Goal: Contribute content

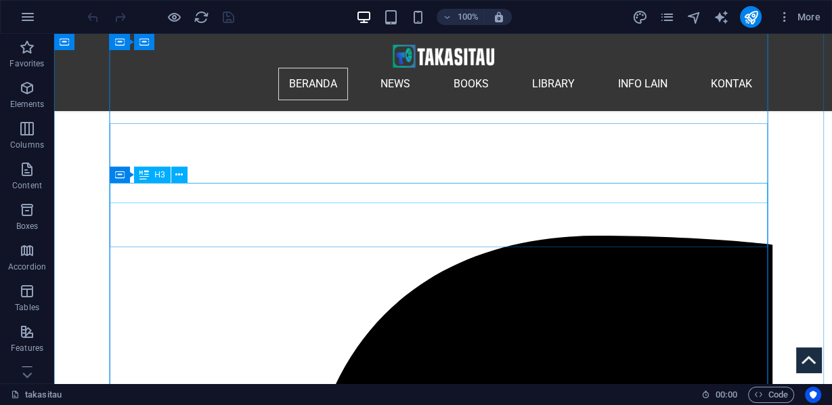
scroll to position [379, 0]
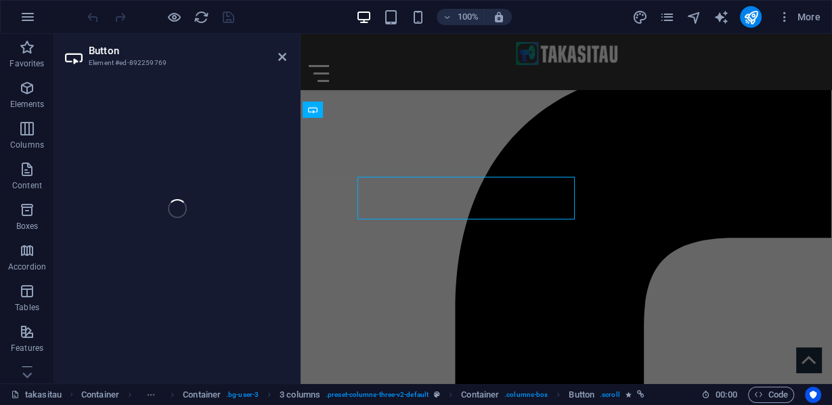
select select "px"
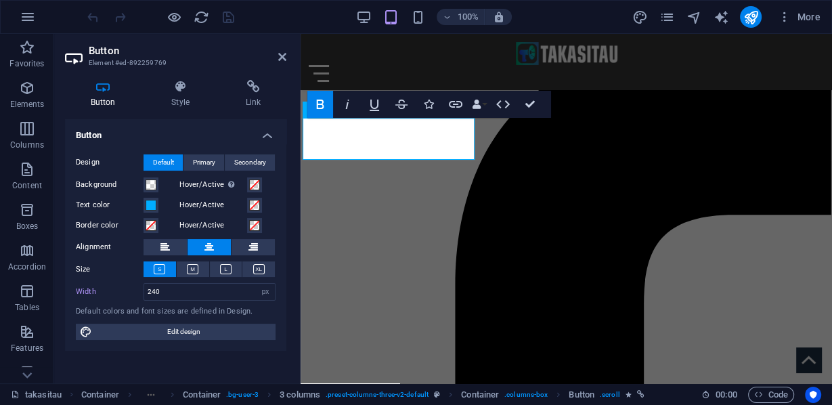
scroll to position [352, 0]
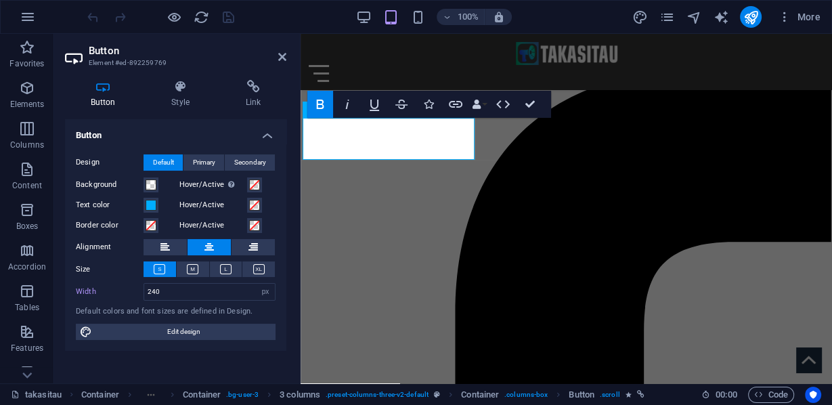
click at [321, 104] on icon "button" at bounding box center [320, 103] width 7 height 9
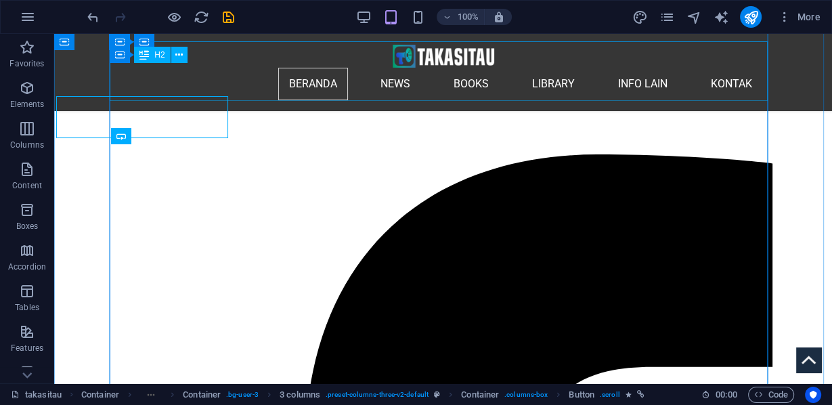
scroll to position [367, 0]
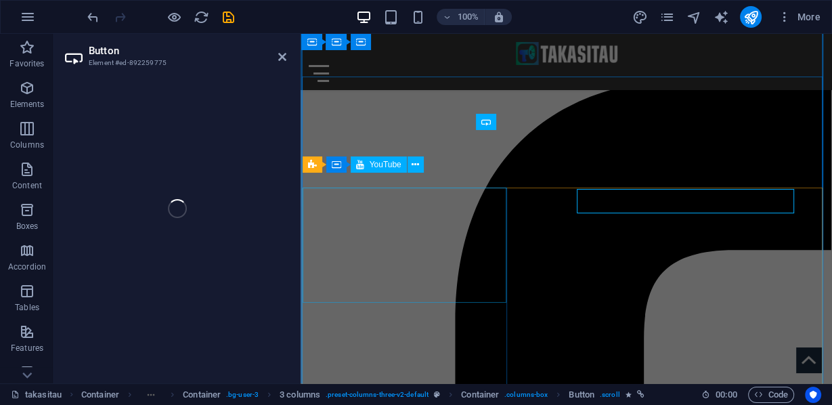
select select "px"
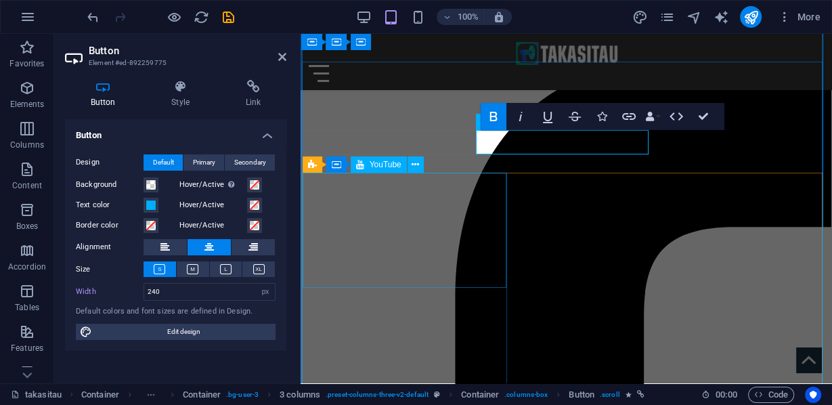
scroll to position [340, 0]
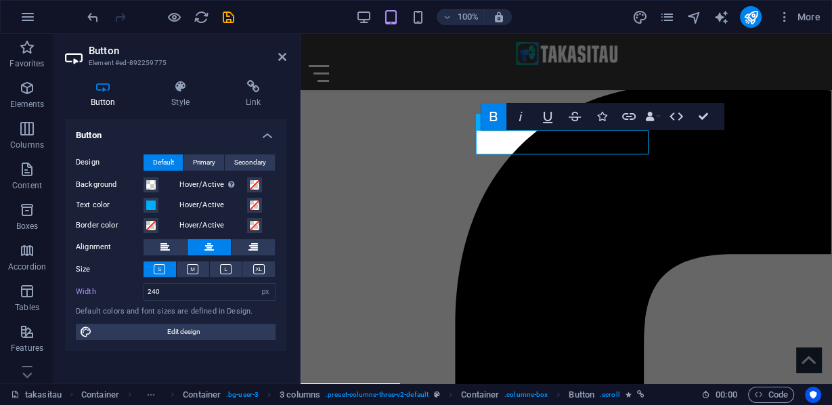
click at [494, 119] on icon "button" at bounding box center [493, 116] width 16 height 16
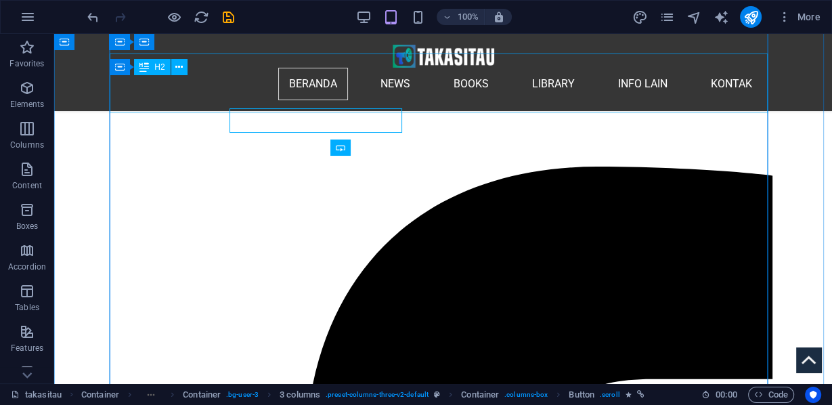
scroll to position [355, 0]
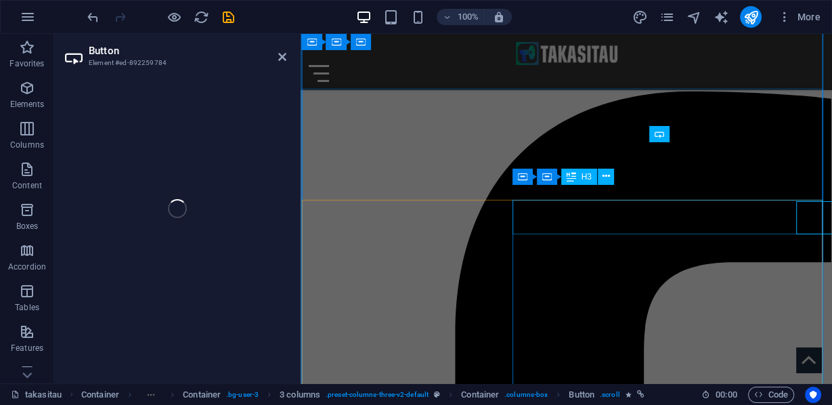
select select "px"
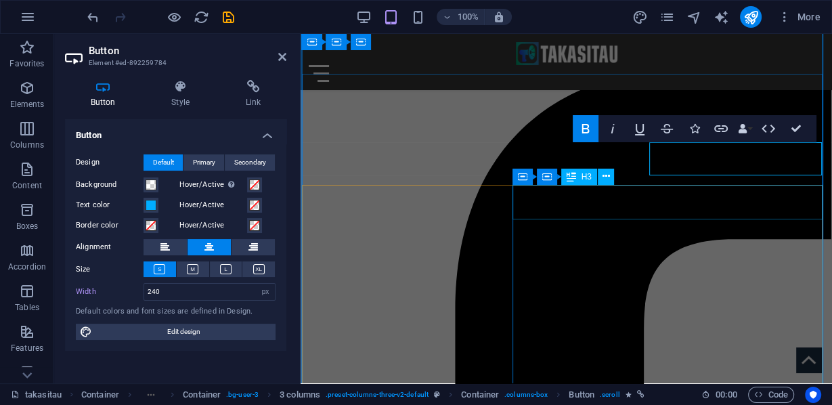
scroll to position [328, 0]
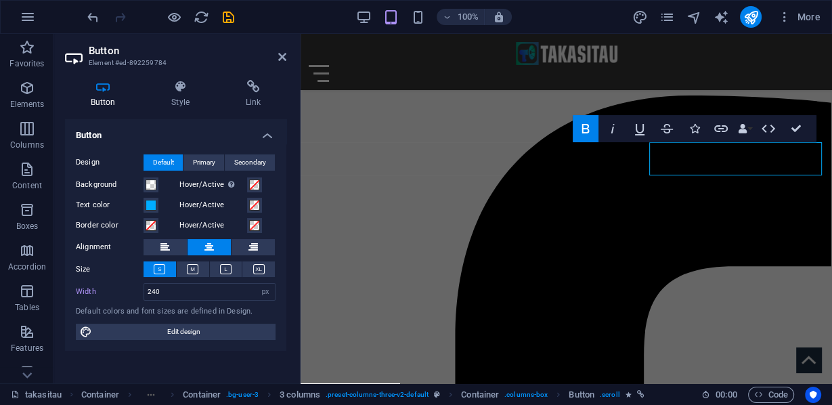
click at [579, 131] on icon "button" at bounding box center [585, 128] width 16 height 16
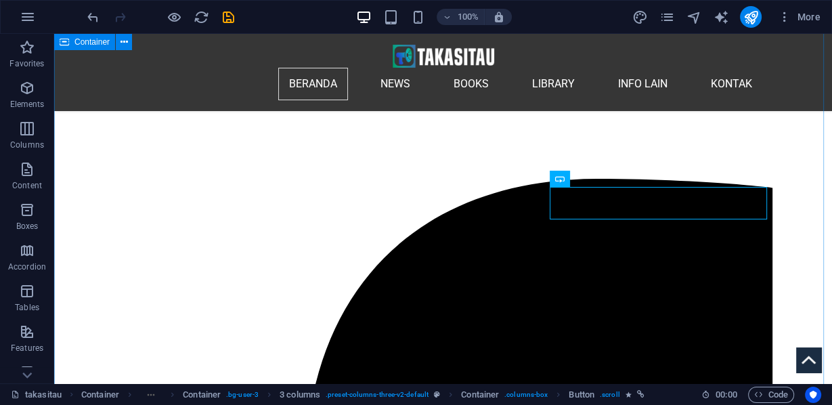
scroll to position [342, 0]
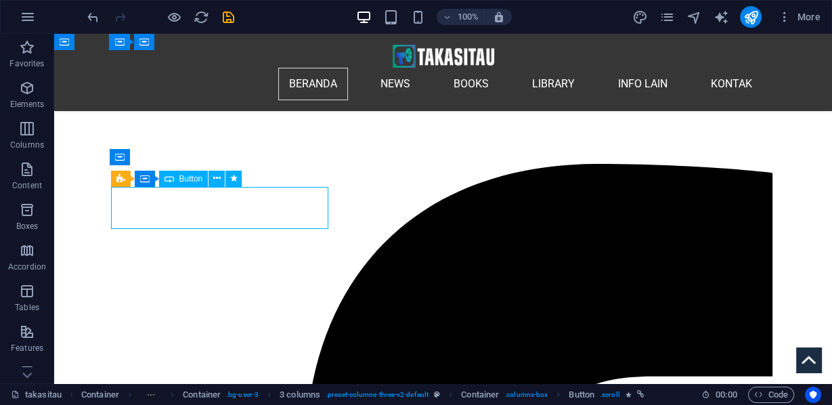
select select "px"
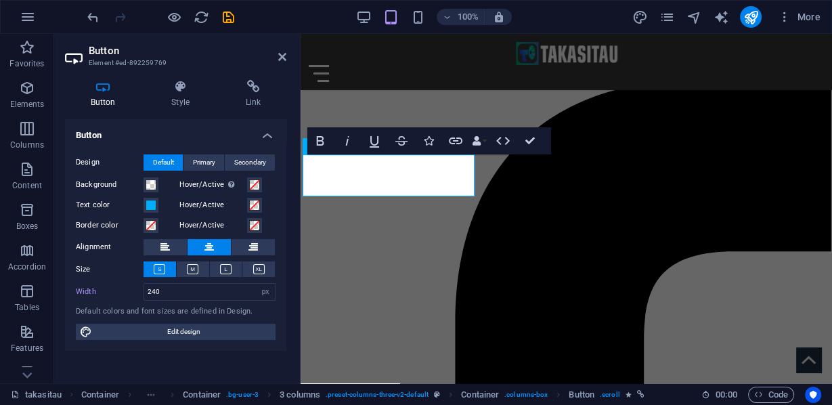
scroll to position [315, 0]
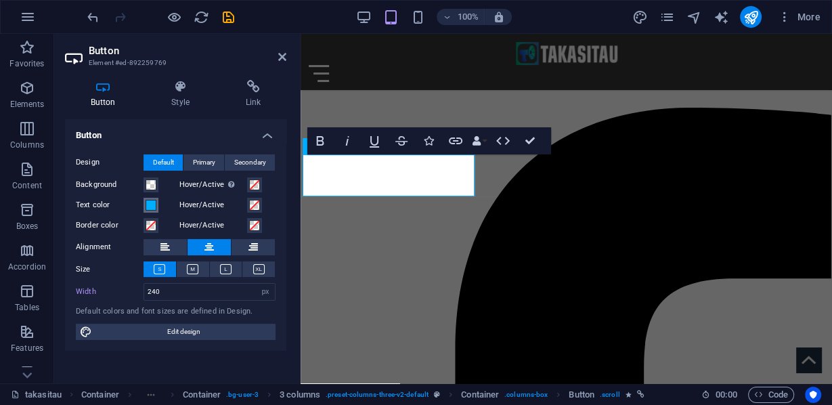
click at [154, 204] on span at bounding box center [150, 205] width 11 height 11
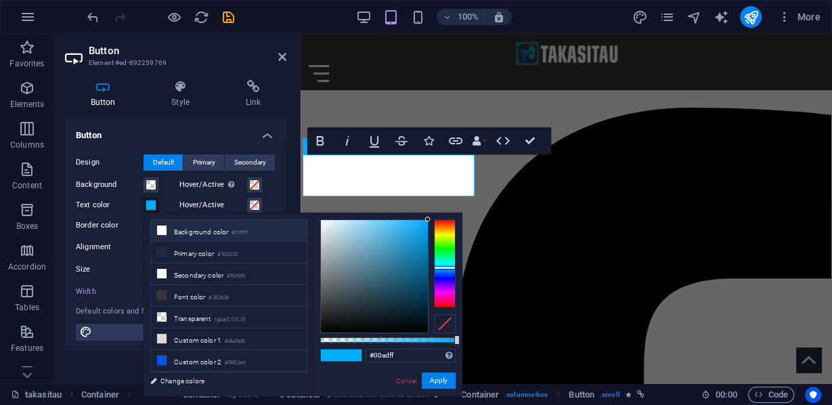
click at [200, 231] on li "Background color #ffffff" at bounding box center [229, 231] width 156 height 22
type input "#ffffff"
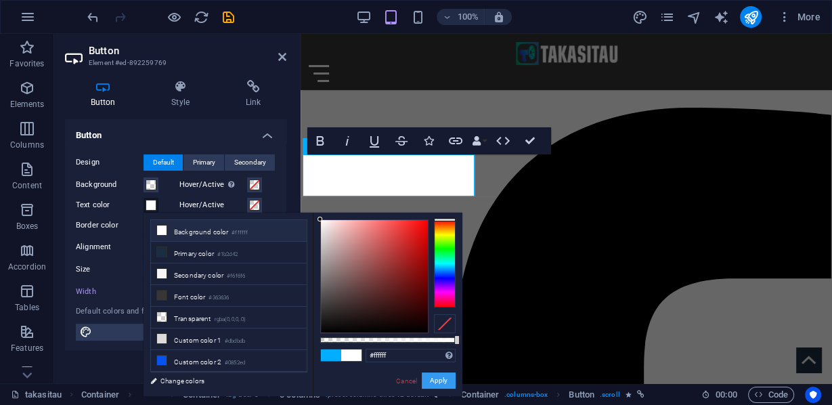
click at [433, 381] on button "Apply" at bounding box center [439, 380] width 34 height 16
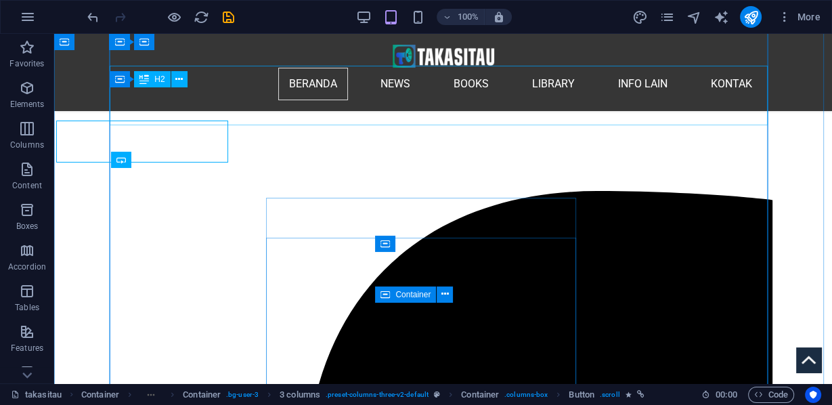
scroll to position [342, 0]
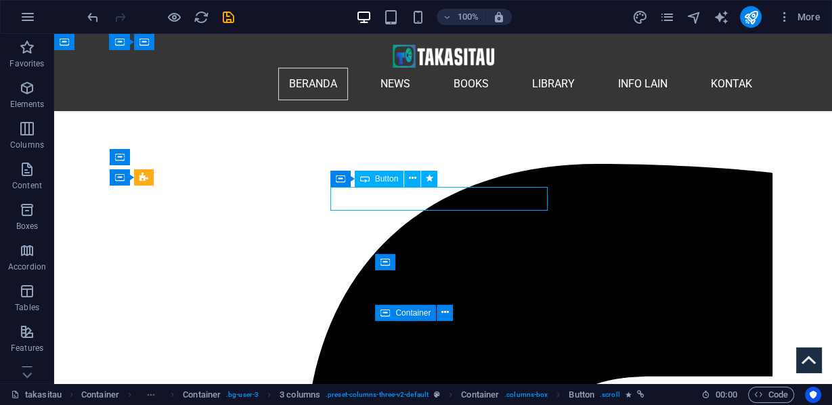
select select "px"
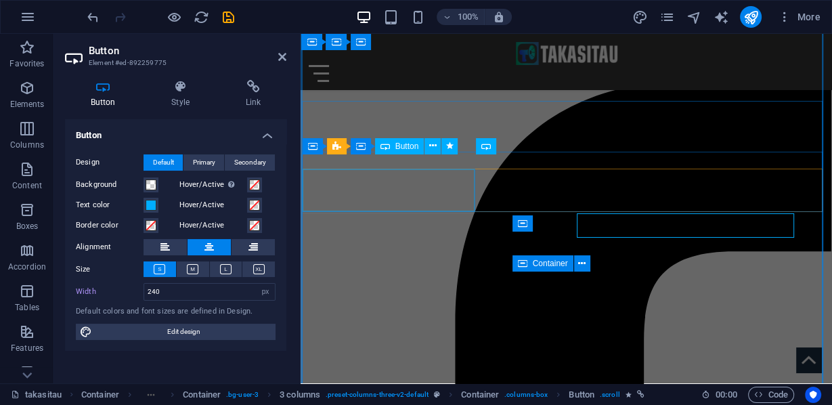
scroll to position [315, 0]
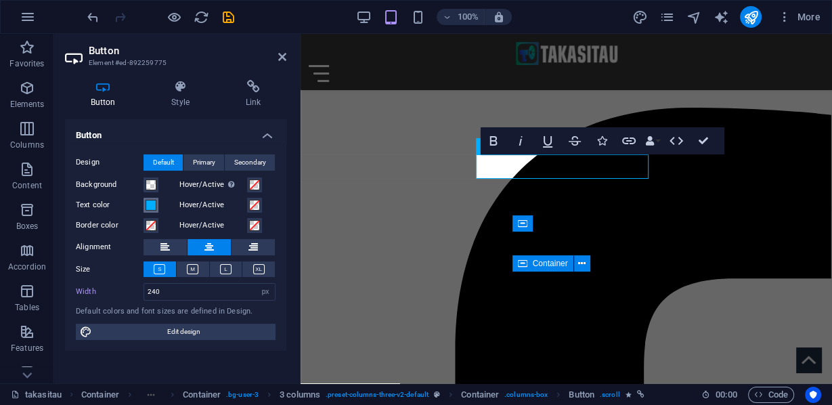
click at [154, 206] on span at bounding box center [150, 205] width 11 height 11
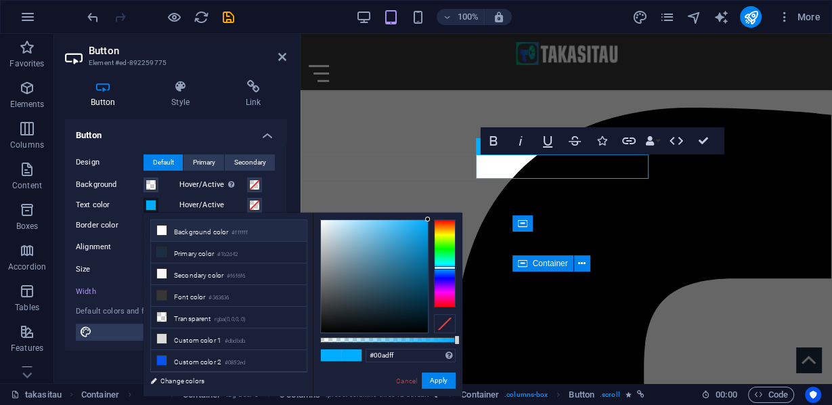
click at [171, 229] on li "Background color #ffffff" at bounding box center [229, 231] width 156 height 22
type input "#ffffff"
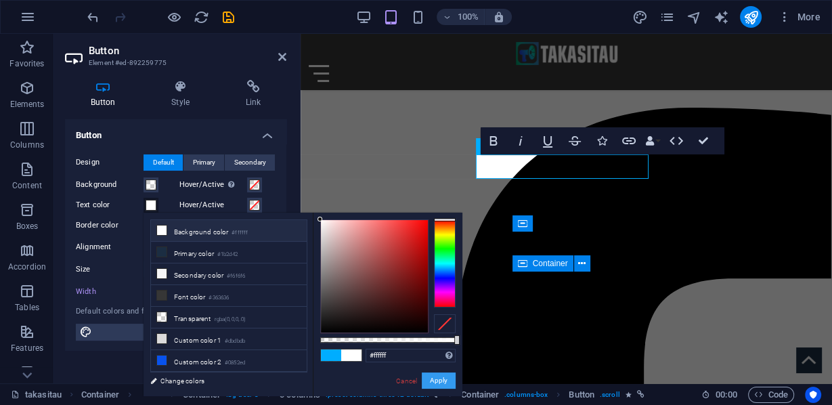
click at [435, 378] on button "Apply" at bounding box center [439, 380] width 34 height 16
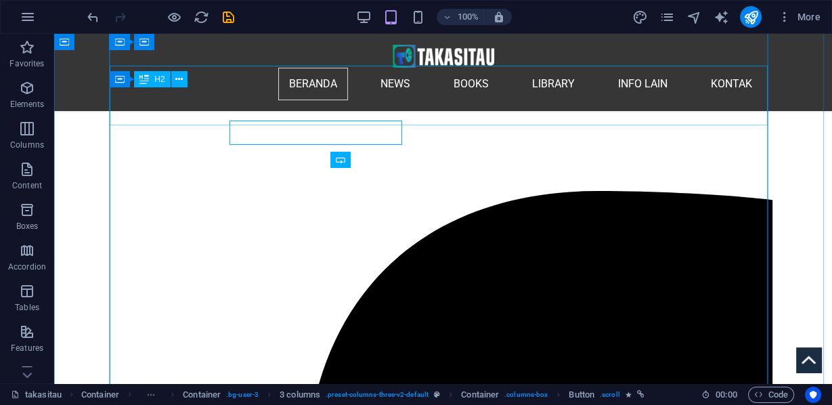
scroll to position [342, 0]
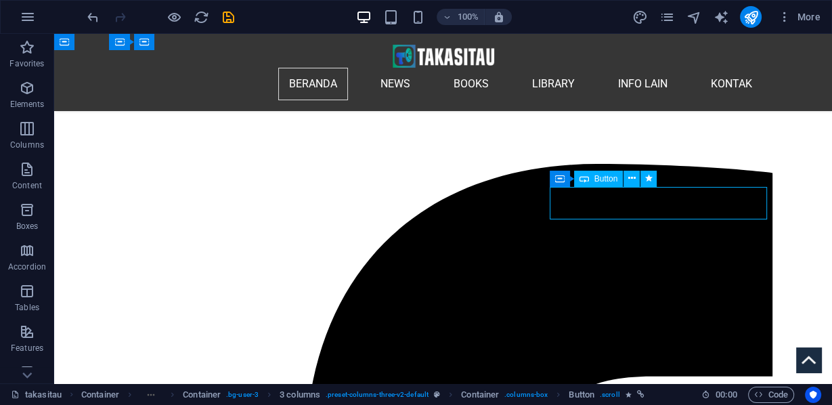
select select "px"
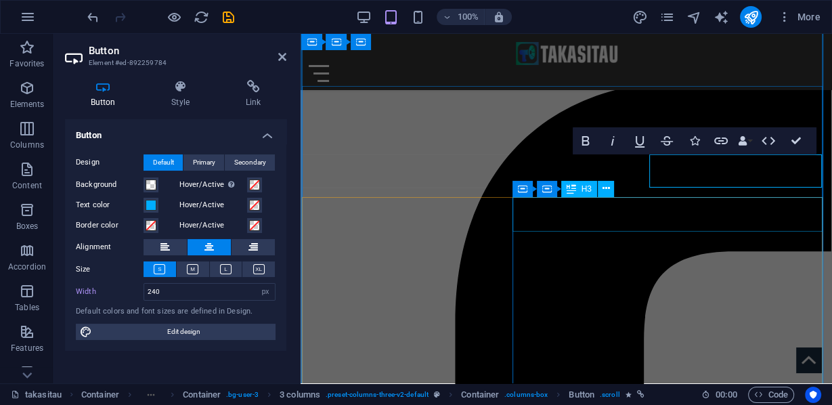
scroll to position [315, 0]
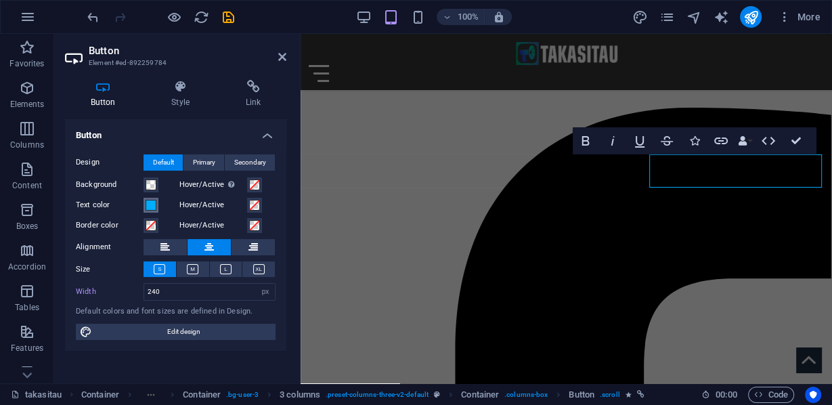
click at [156, 204] on button "Text color" at bounding box center [150, 205] width 15 height 15
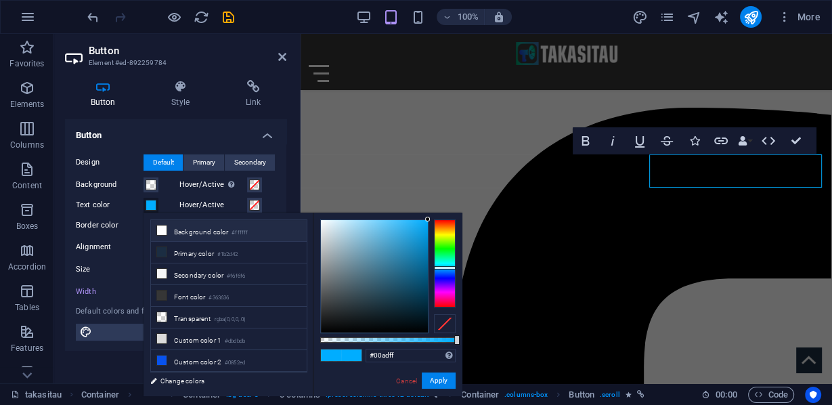
click at [180, 230] on li "Background color #ffffff" at bounding box center [229, 231] width 156 height 22
type input "#ffffff"
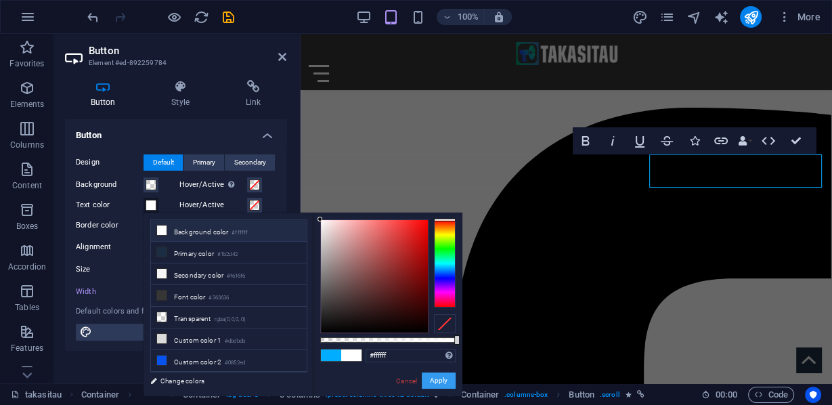
click at [443, 382] on button "Apply" at bounding box center [439, 380] width 34 height 16
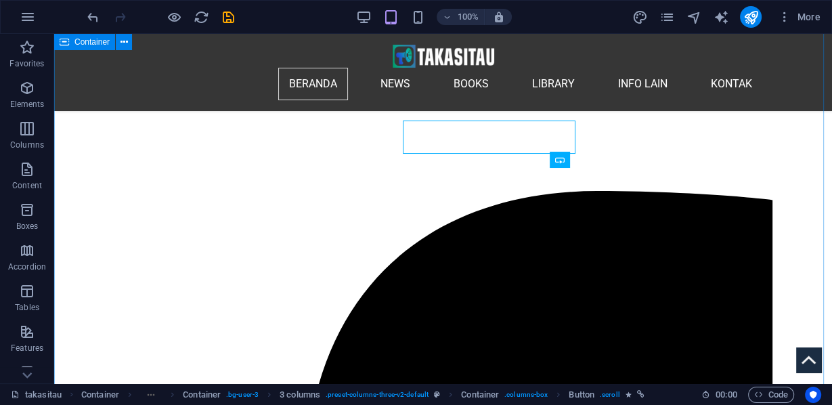
scroll to position [342, 0]
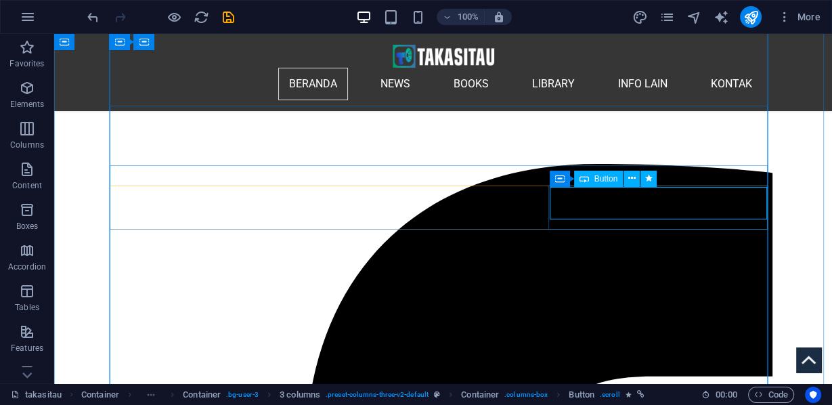
click at [631, 179] on icon at bounding box center [634, 178] width 9 height 14
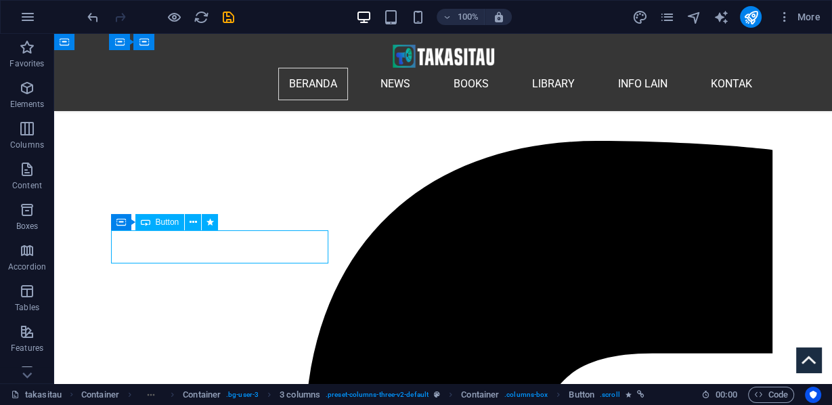
select select "px"
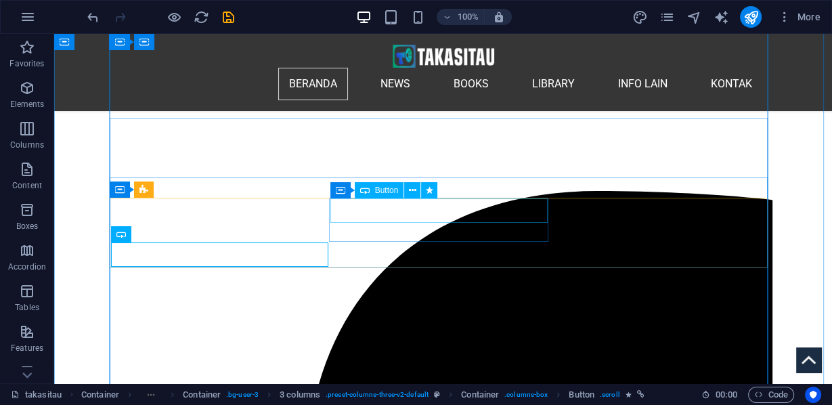
scroll to position [330, 0]
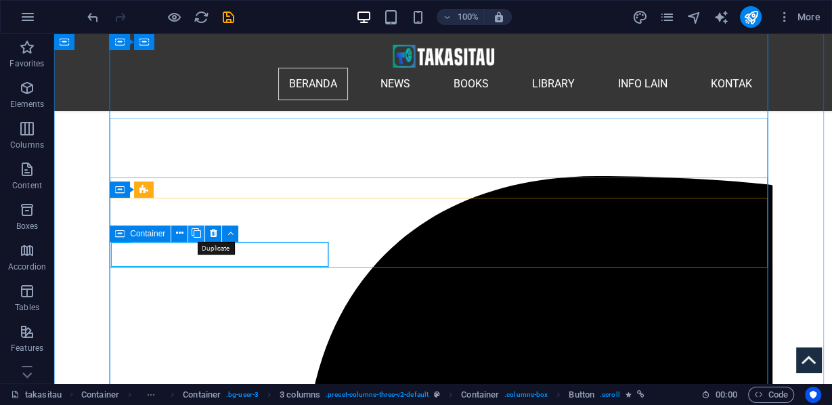
click at [195, 231] on icon at bounding box center [196, 233] width 9 height 14
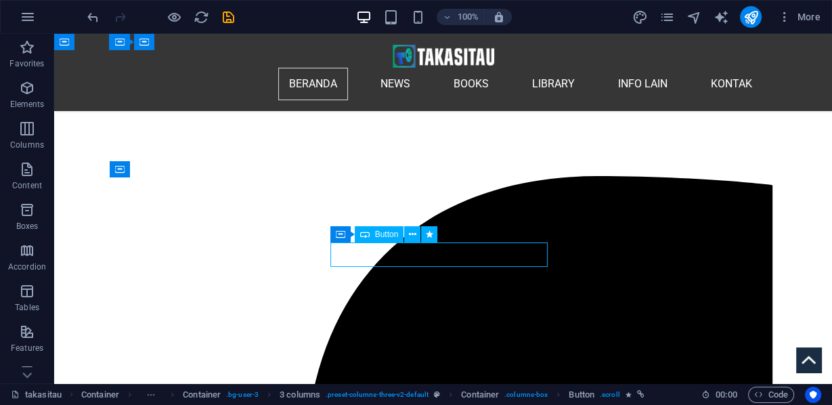
select select "px"
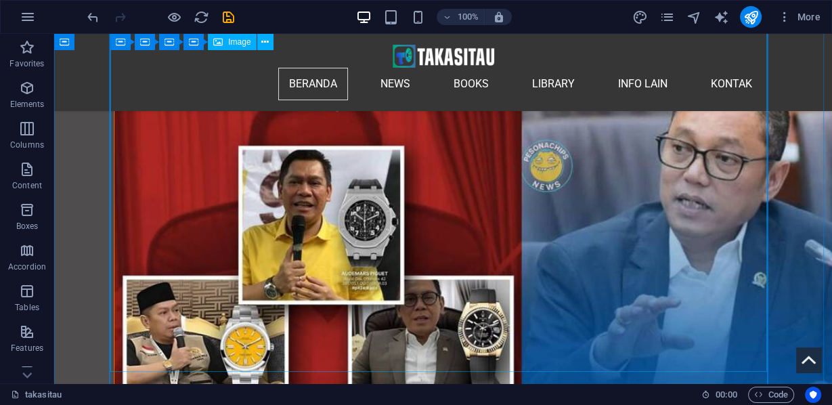
scroll to position [4975, 0]
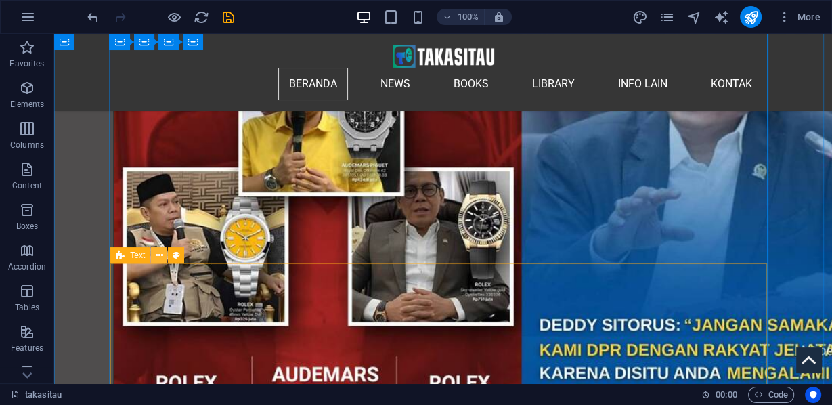
click at [156, 256] on icon at bounding box center [159, 255] width 7 height 14
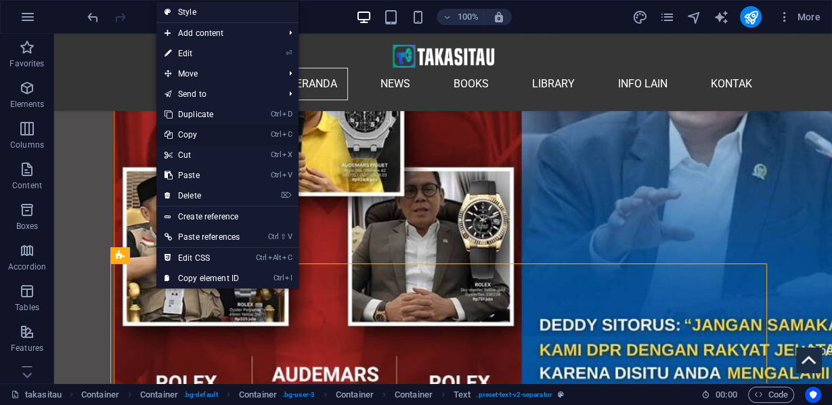
click at [191, 131] on link "Ctrl C Copy" at bounding box center [201, 135] width 91 height 20
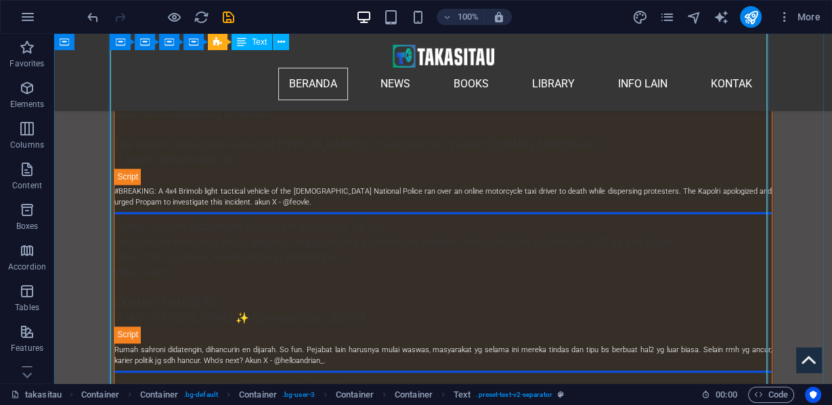
scroll to position [5732, 0]
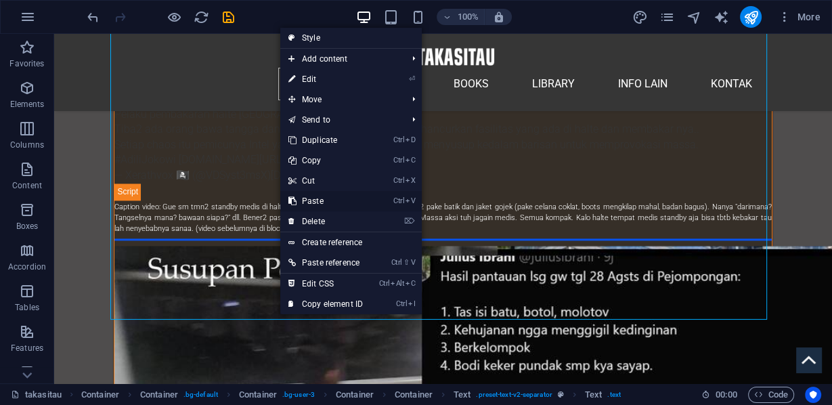
click at [319, 203] on link "Ctrl V Paste" at bounding box center [325, 201] width 91 height 20
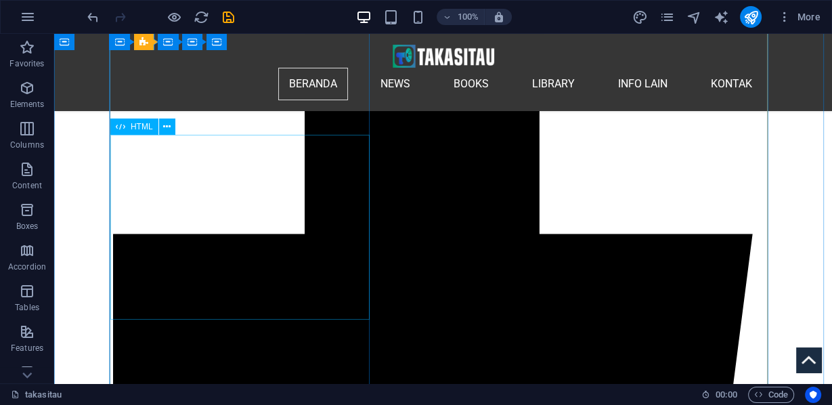
scroll to position [427, 0]
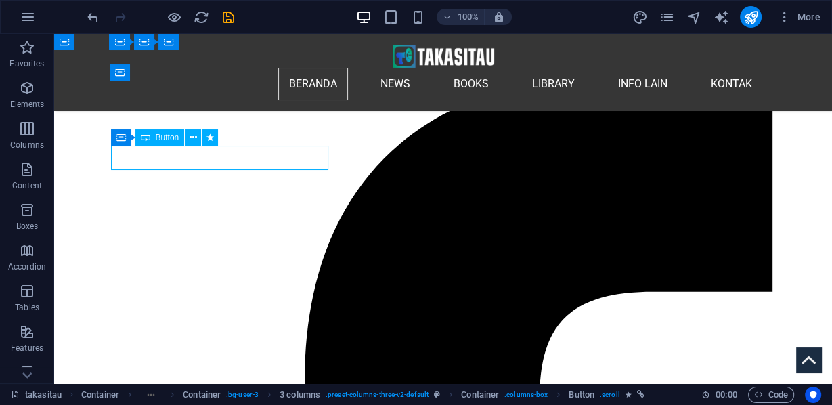
select select "px"
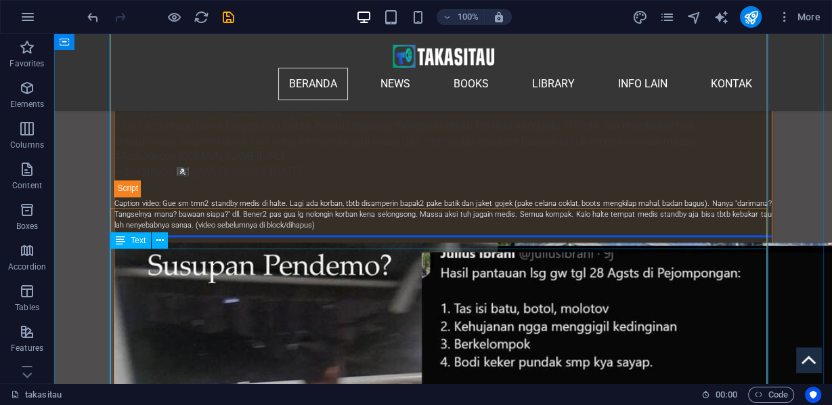
scroll to position [5844, 0]
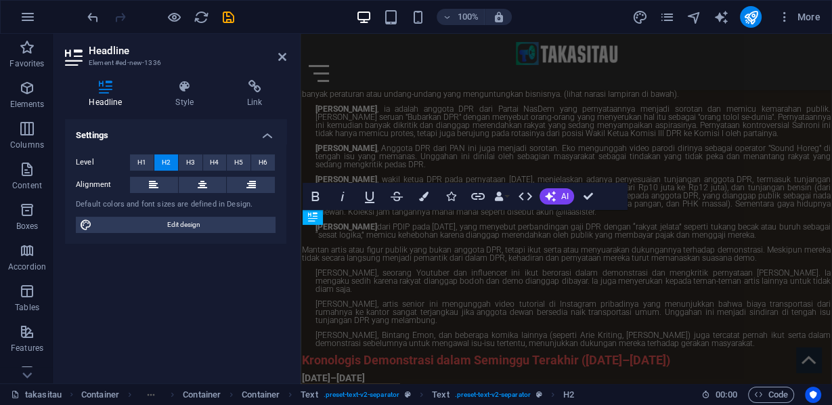
scroll to position [5000, 0]
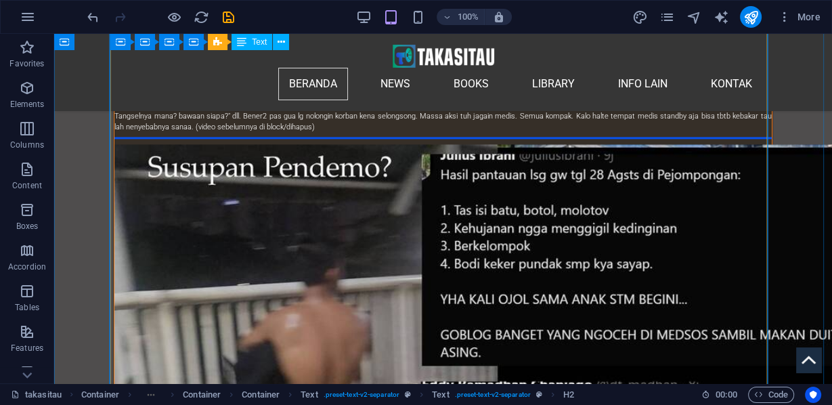
scroll to position [5842, 0]
